Goal: Transaction & Acquisition: Obtain resource

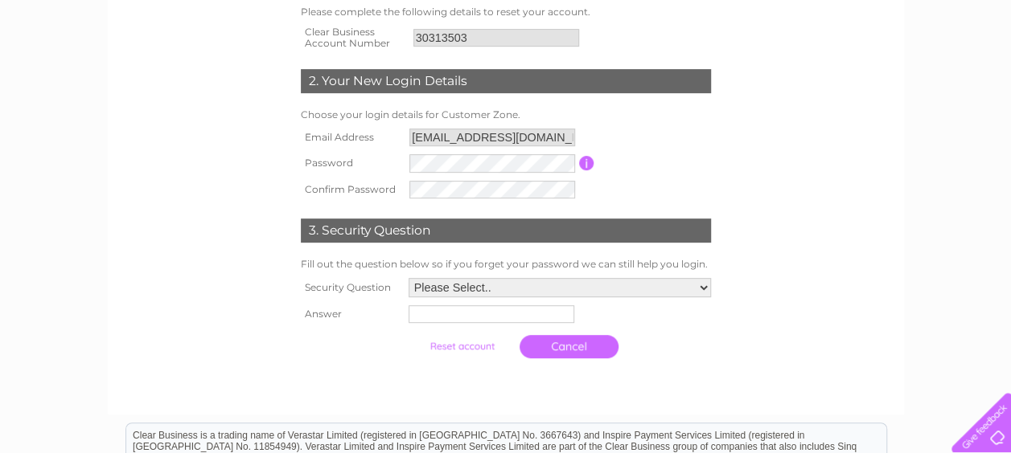
scroll to position [283, 0]
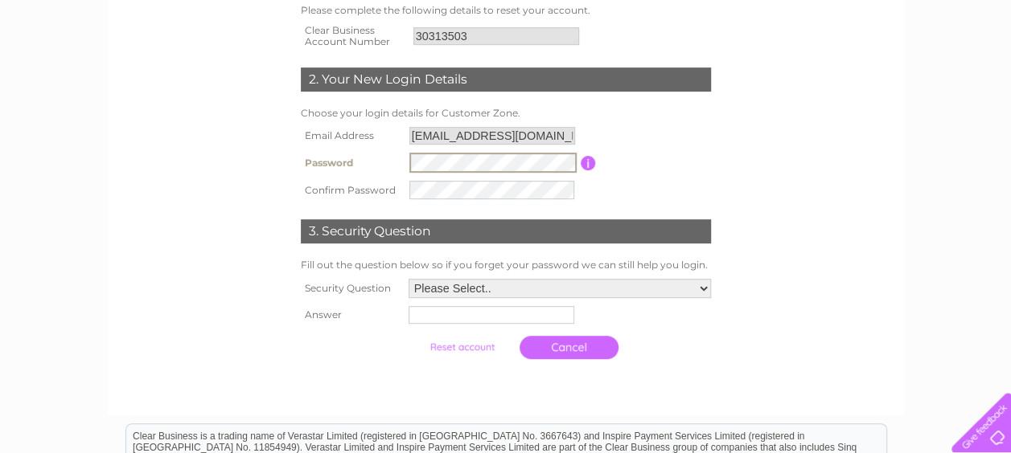
click at [375, 169] on tr "Password Password must be at least 6 characters long" at bounding box center [506, 163] width 418 height 28
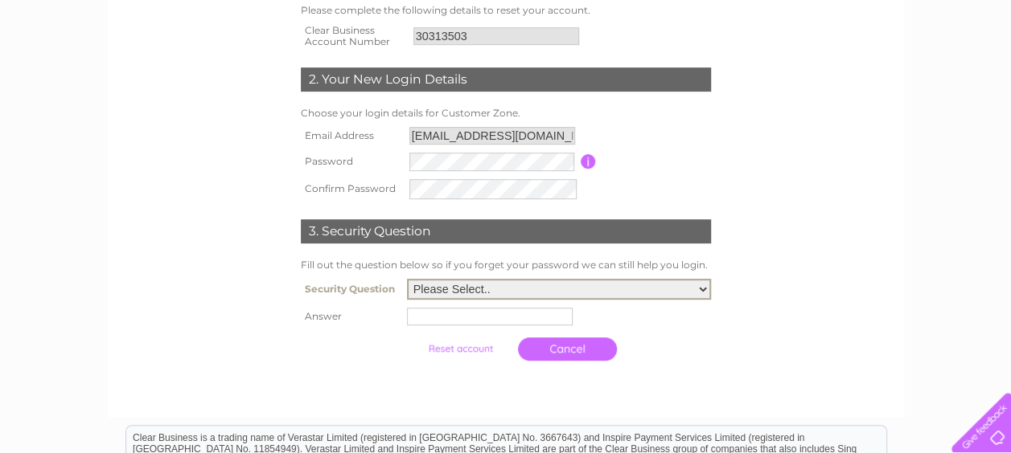
click at [523, 284] on select "Please Select.. In what town or city was your first job? In what town or city d…" at bounding box center [559, 289] width 304 height 21
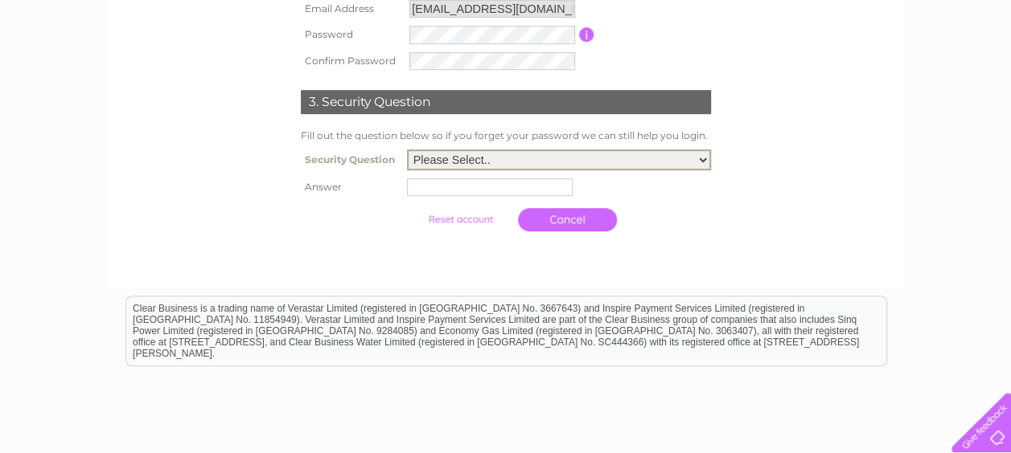
scroll to position [412, 0]
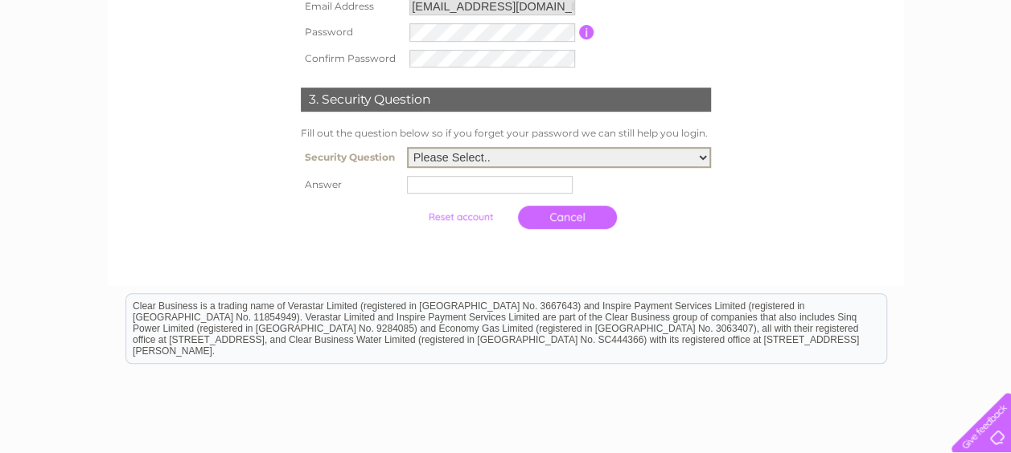
click at [671, 161] on select "Please Select.. In what town or city was your first job? In what town or city d…" at bounding box center [559, 157] width 304 height 21
select select "2"
click at [407, 149] on select "Please Select.. In what town or city was your first job? In what town or city d…" at bounding box center [559, 157] width 304 height 21
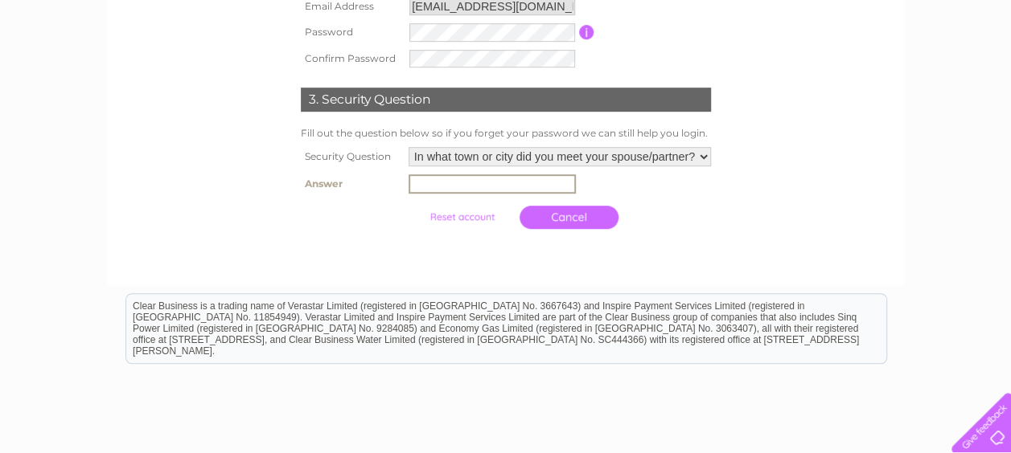
click at [442, 179] on input "text" at bounding box center [491, 183] width 167 height 19
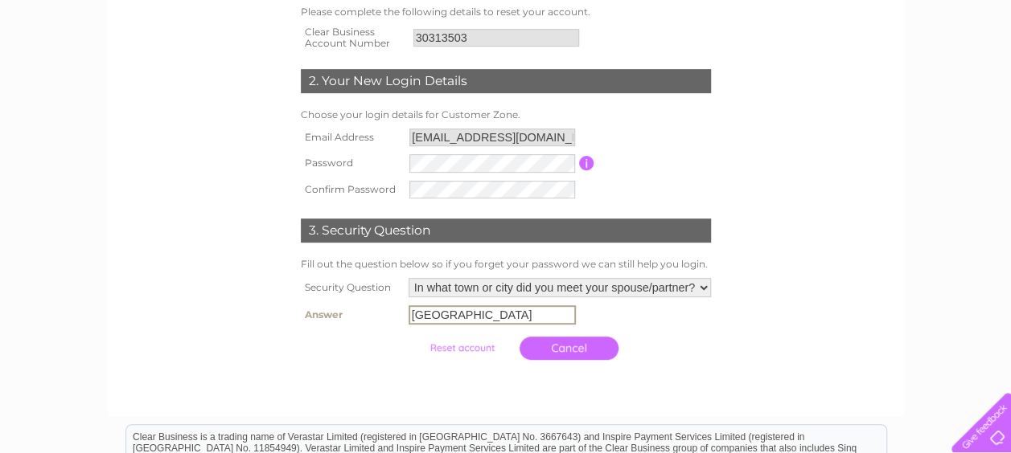
scroll to position [285, 0]
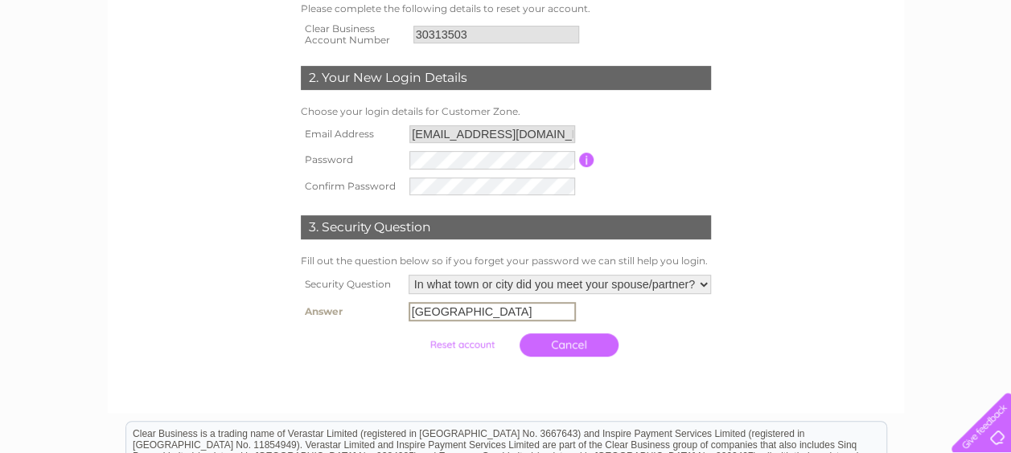
type input "london"
click at [445, 346] on input "submit" at bounding box center [461, 343] width 99 height 23
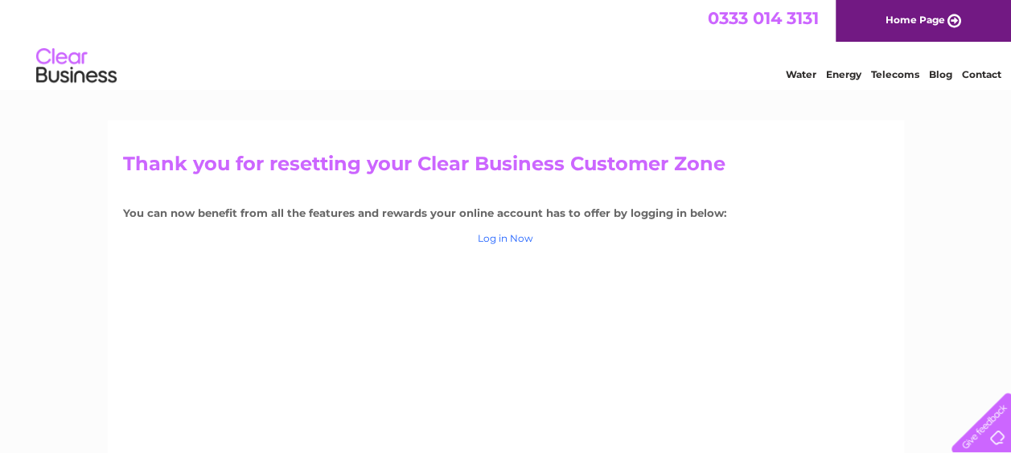
click at [498, 237] on link "Log in Now" at bounding box center [505, 238] width 55 height 12
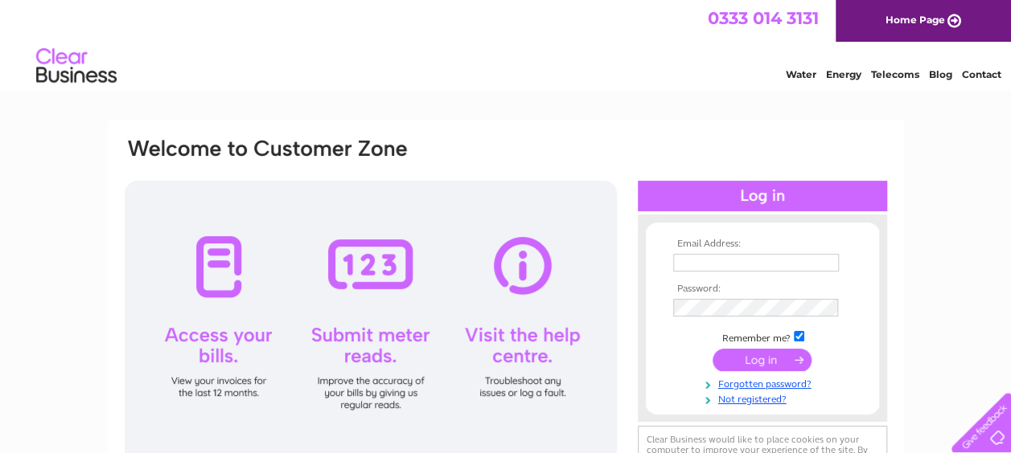
click at [698, 260] on input "text" at bounding box center [756, 263] width 166 height 18
click at [698, 260] on input "text" at bounding box center [756, 263] width 167 height 19
type input "augustineokabor@yahoo.com"
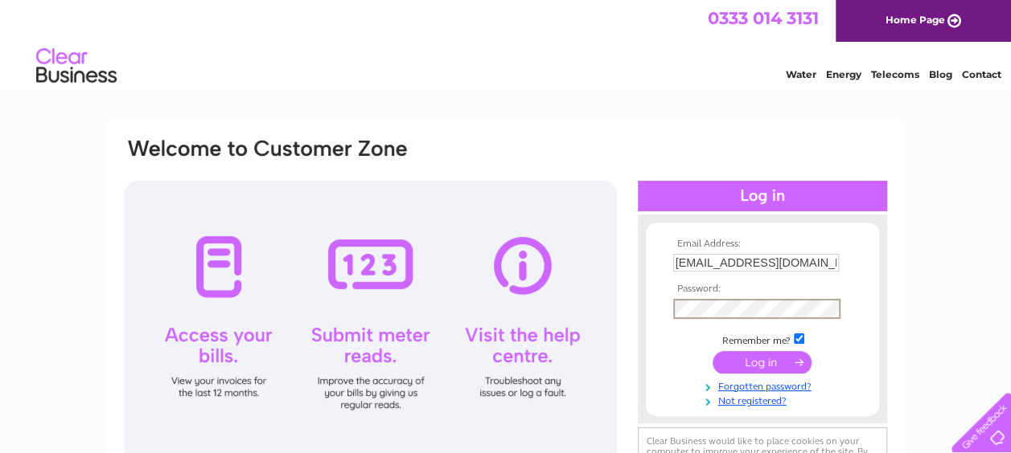
click at [615, 304] on div "Email Address: augustineokabor@yahoo.com Password:" at bounding box center [505, 319] width 765 height 365
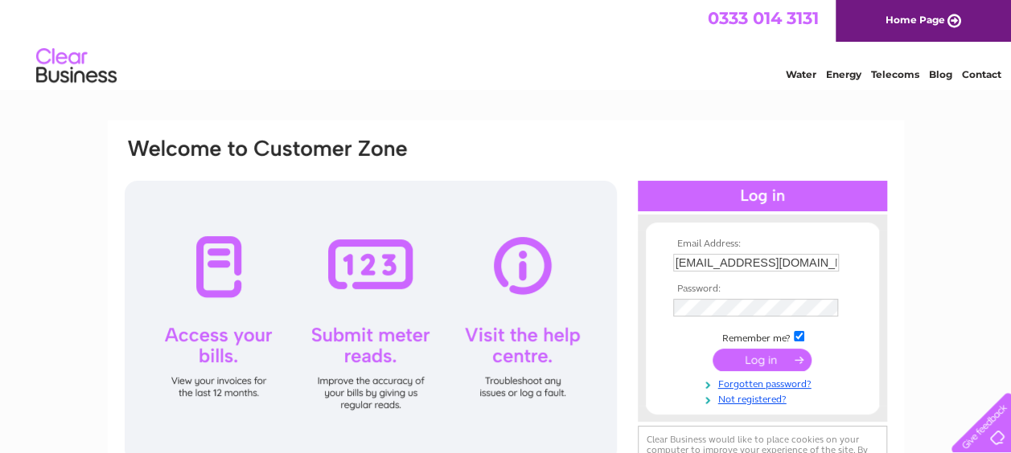
click at [761, 367] on input "submit" at bounding box center [761, 360] width 99 height 23
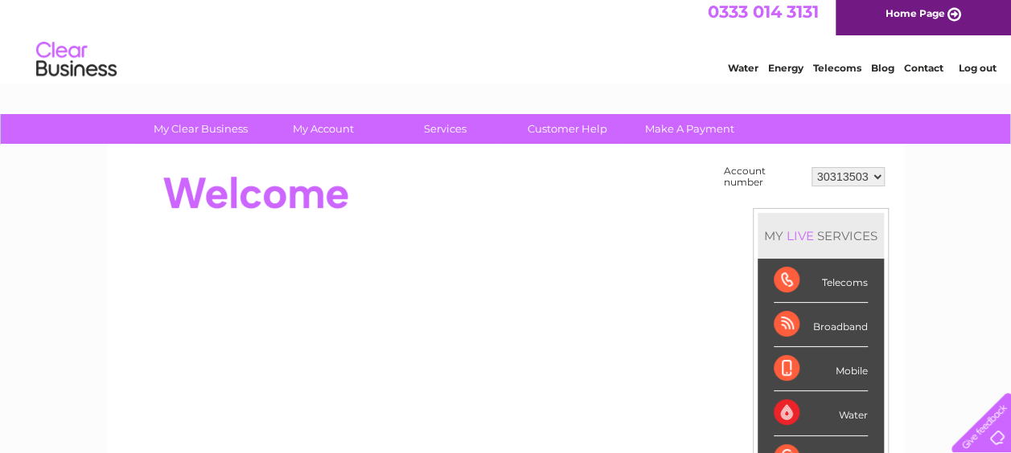
scroll to position [8, 0]
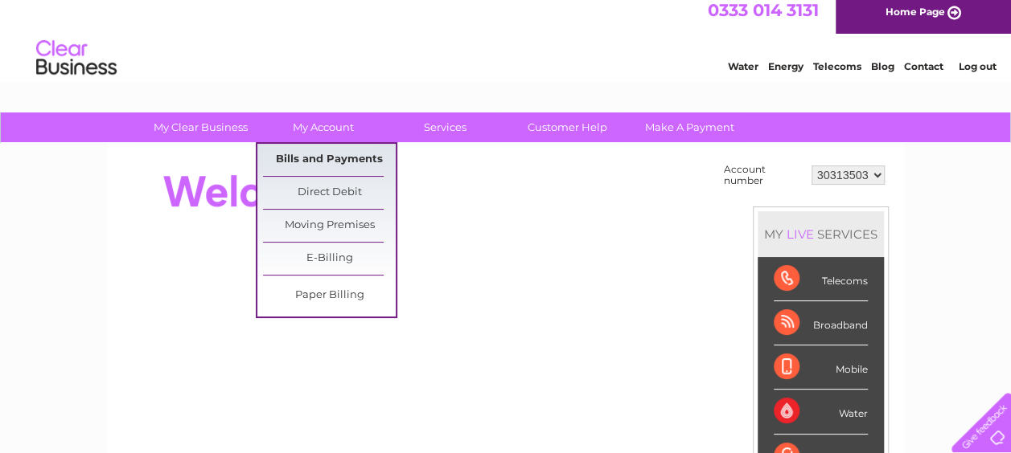
click at [314, 164] on link "Bills and Payments" at bounding box center [329, 160] width 133 height 32
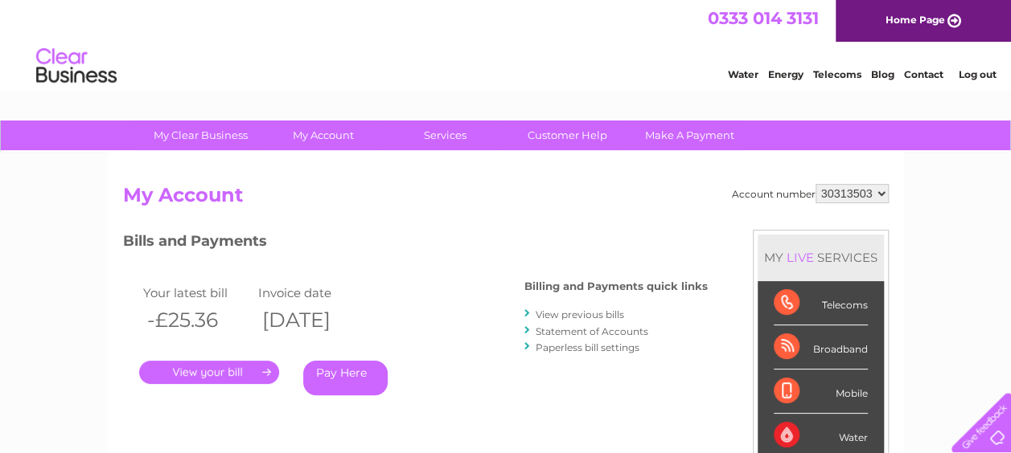
click at [555, 333] on link "Statement of Accounts" at bounding box center [591, 332] width 113 height 12
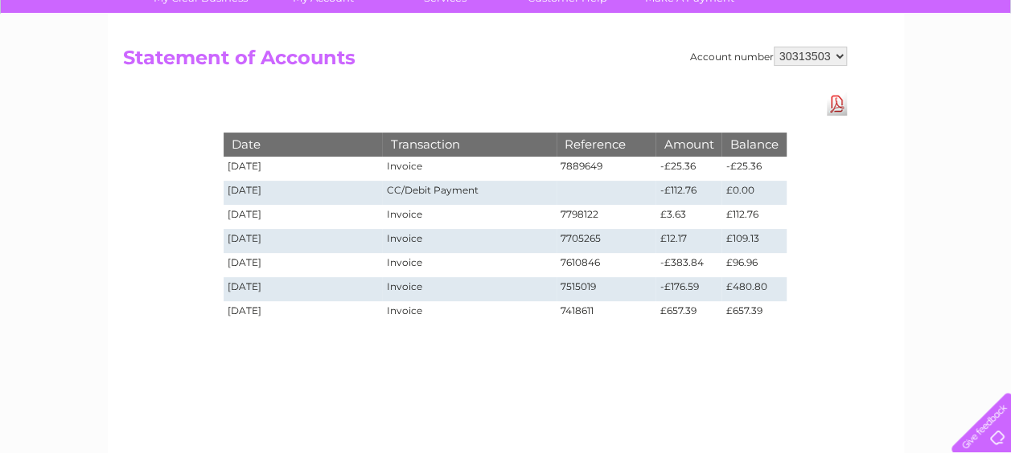
scroll to position [141, 0]
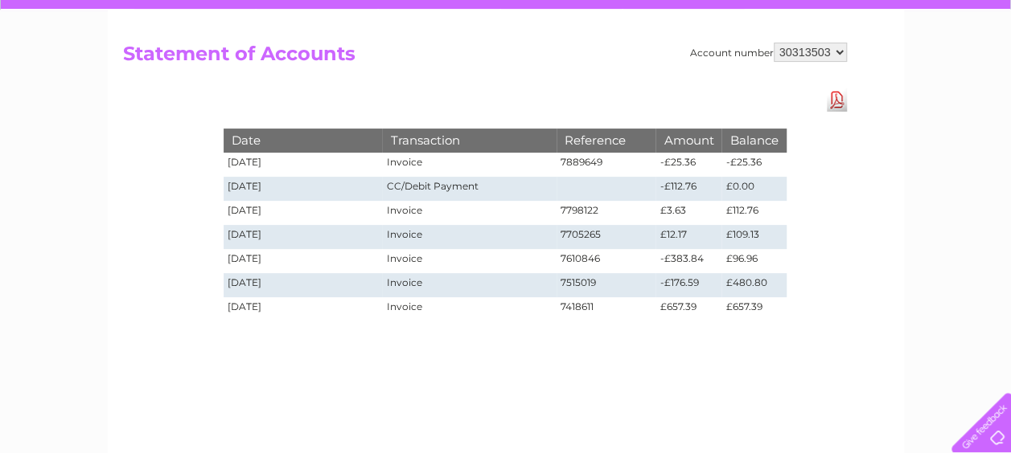
click at [831, 105] on link "Download Pdf" at bounding box center [836, 99] width 20 height 23
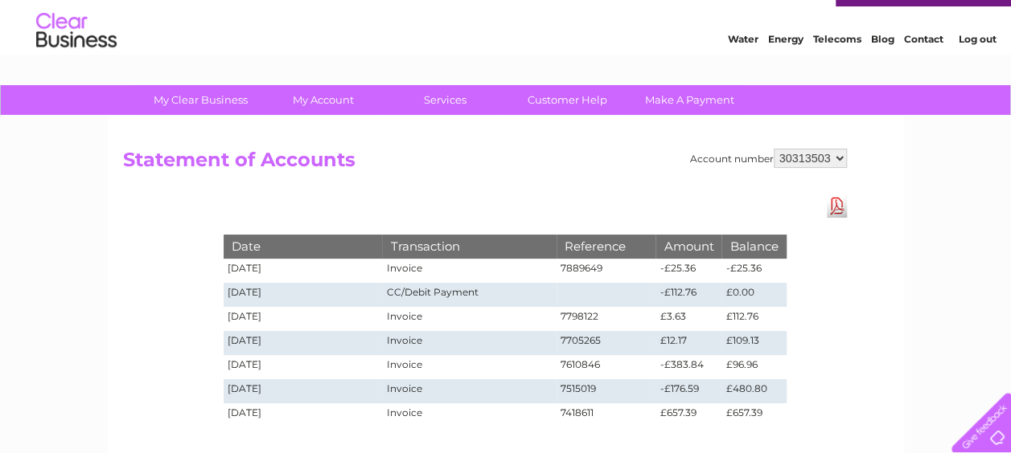
scroll to position [0, 0]
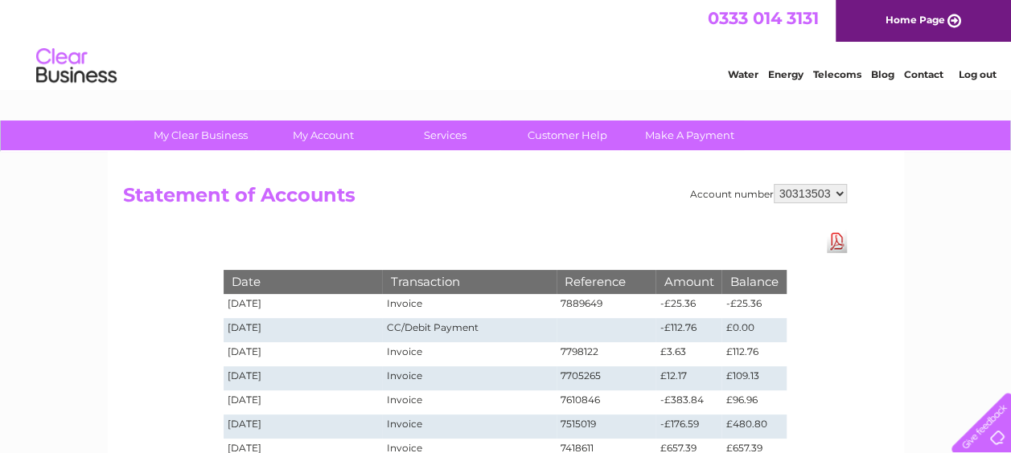
drag, startPoint x: 1019, startPoint y: 151, endPoint x: 1010, endPoint y: 68, distance: 84.2
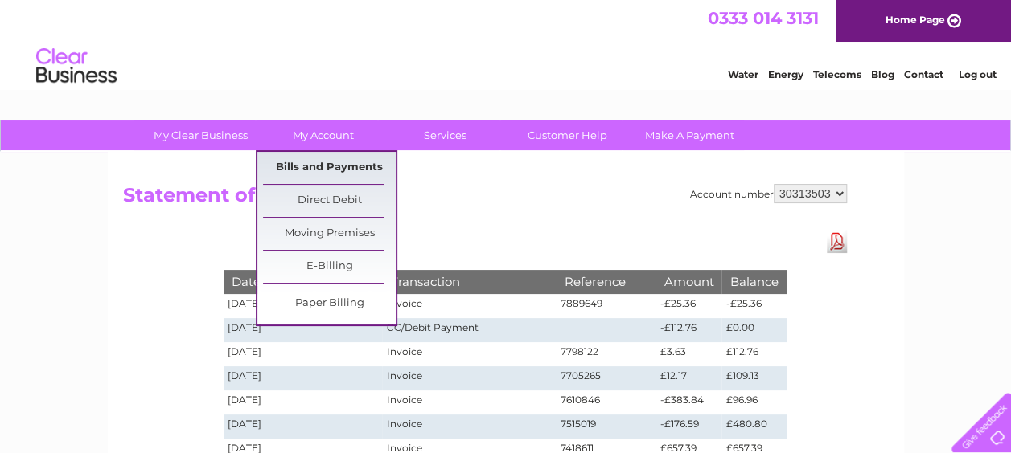
click at [319, 162] on link "Bills and Payments" at bounding box center [329, 168] width 133 height 32
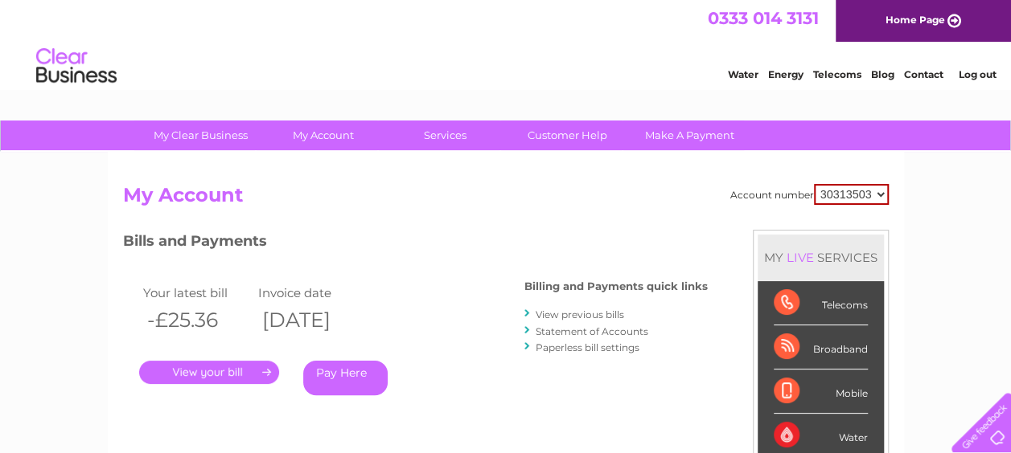
click at [207, 378] on link "." at bounding box center [209, 372] width 140 height 23
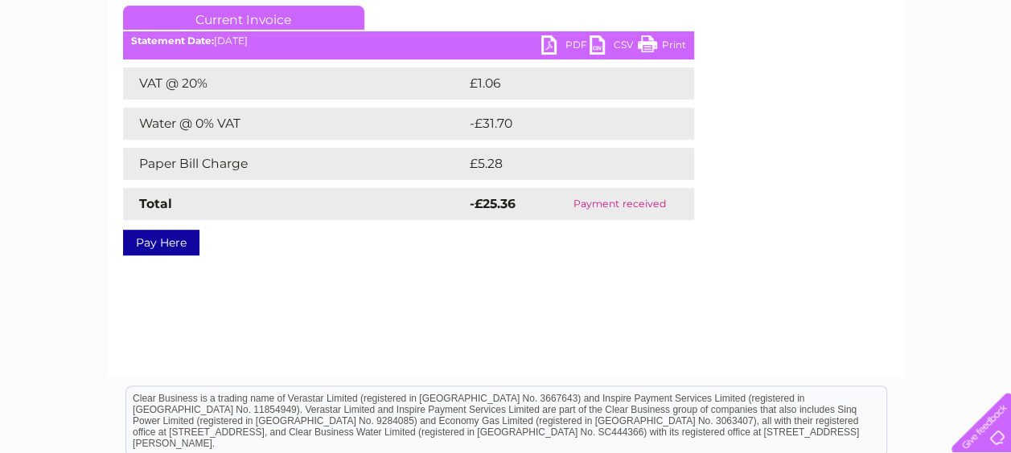
scroll to position [205, 0]
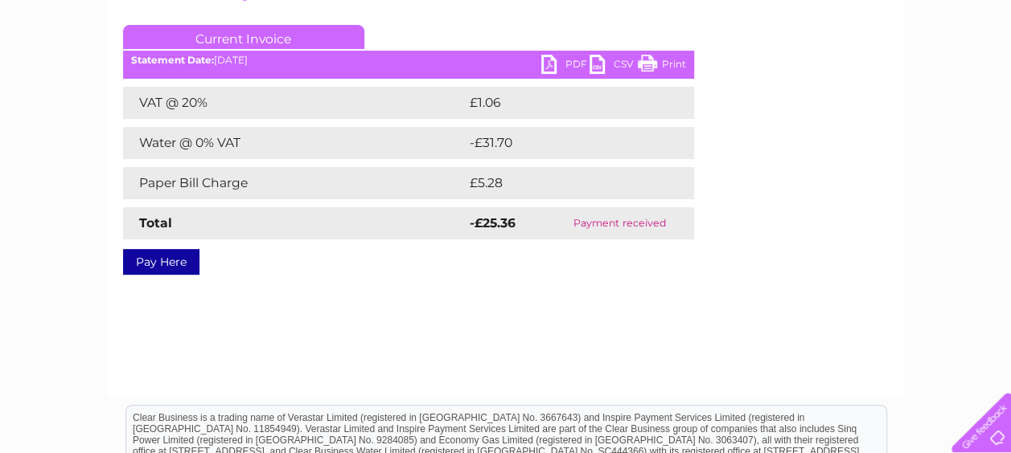
click at [597, 223] on td "Payment received" at bounding box center [619, 223] width 148 height 32
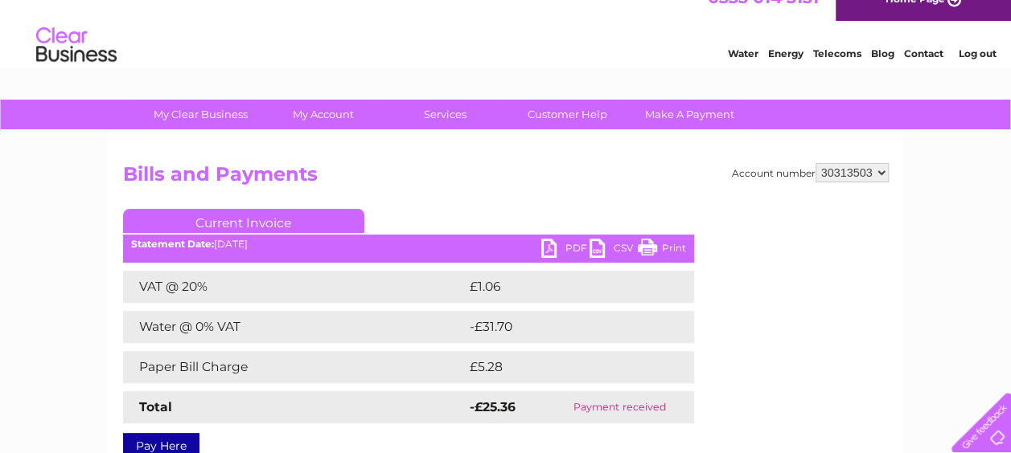
scroll to position [22, 0]
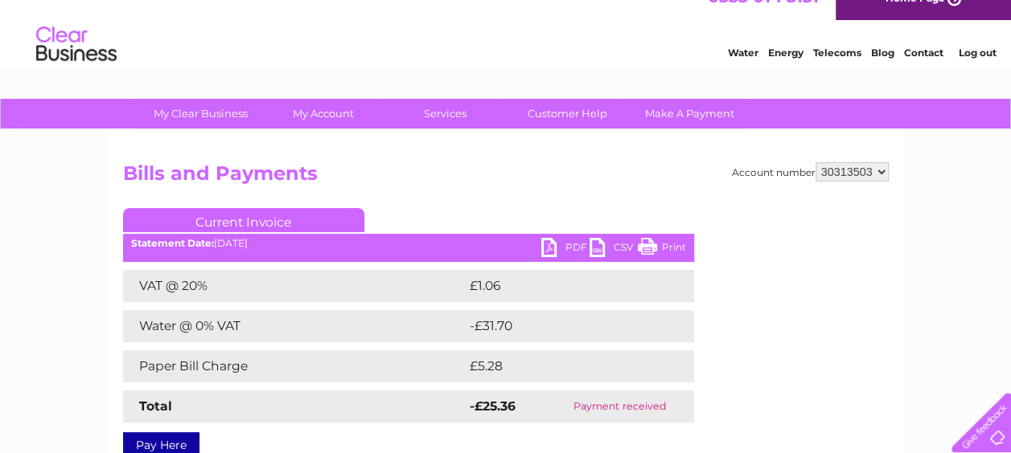
click at [879, 171] on select "30313503" at bounding box center [851, 171] width 73 height 19
click at [815, 162] on select "30313503" at bounding box center [851, 171] width 73 height 19
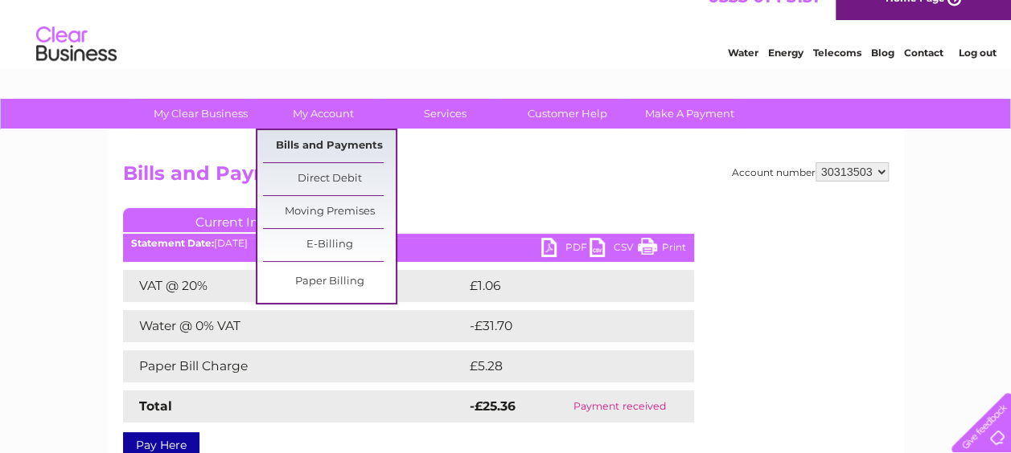
click at [301, 143] on link "Bills and Payments" at bounding box center [329, 146] width 133 height 32
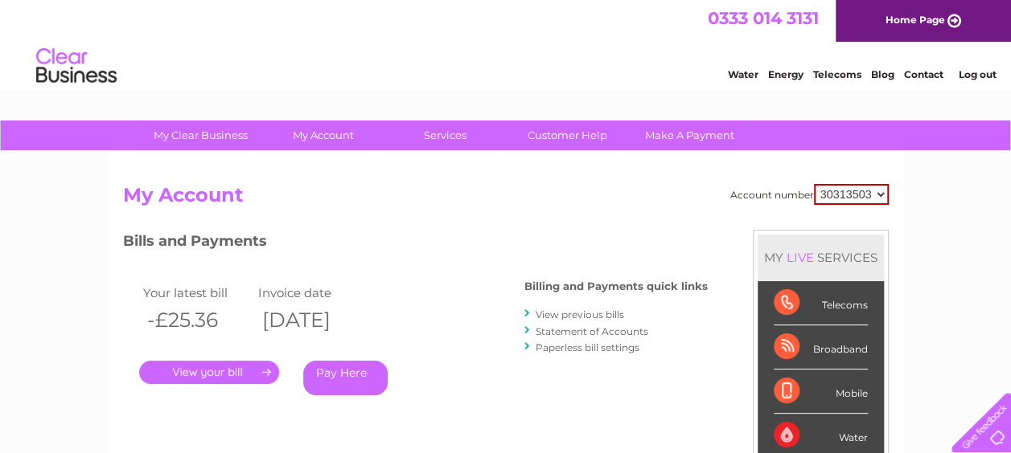
click at [565, 314] on link "View previous bills" at bounding box center [579, 315] width 88 height 12
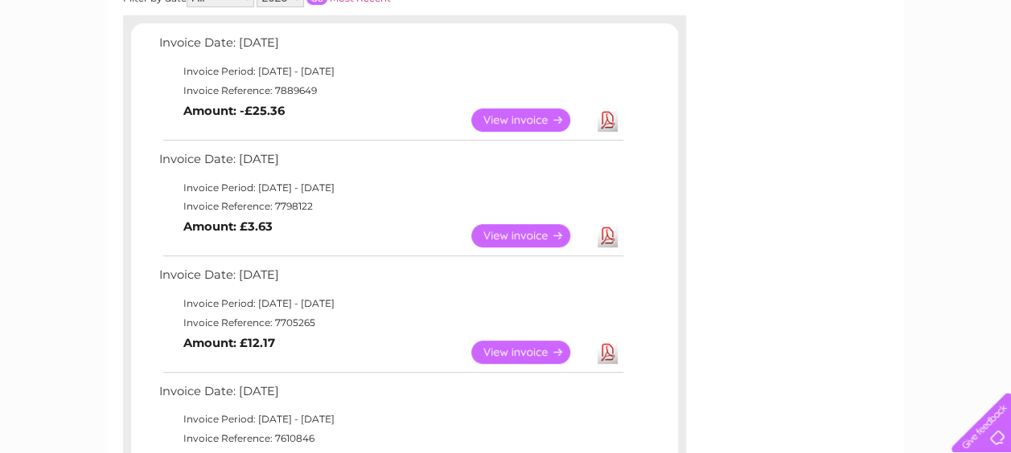
scroll to position [245, 0]
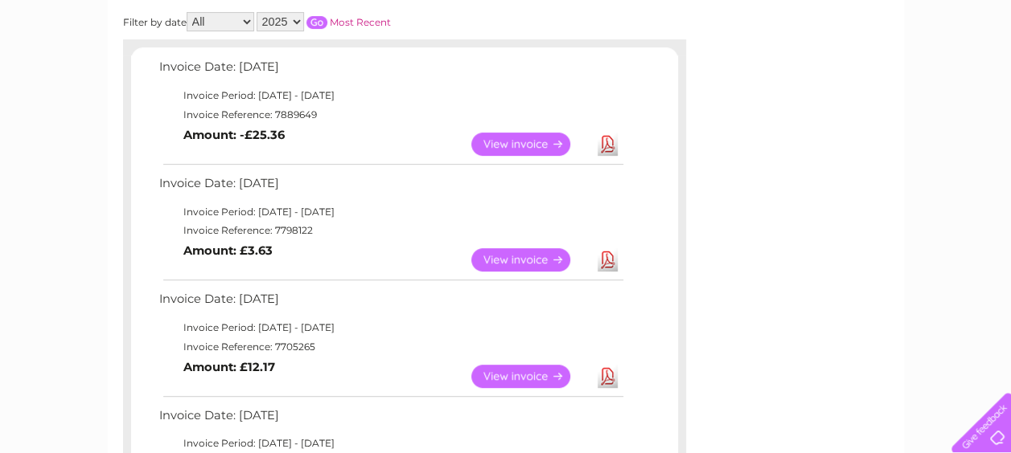
click at [609, 143] on link "Download" at bounding box center [607, 144] width 20 height 23
